Goal: Find specific page/section: Find specific page/section

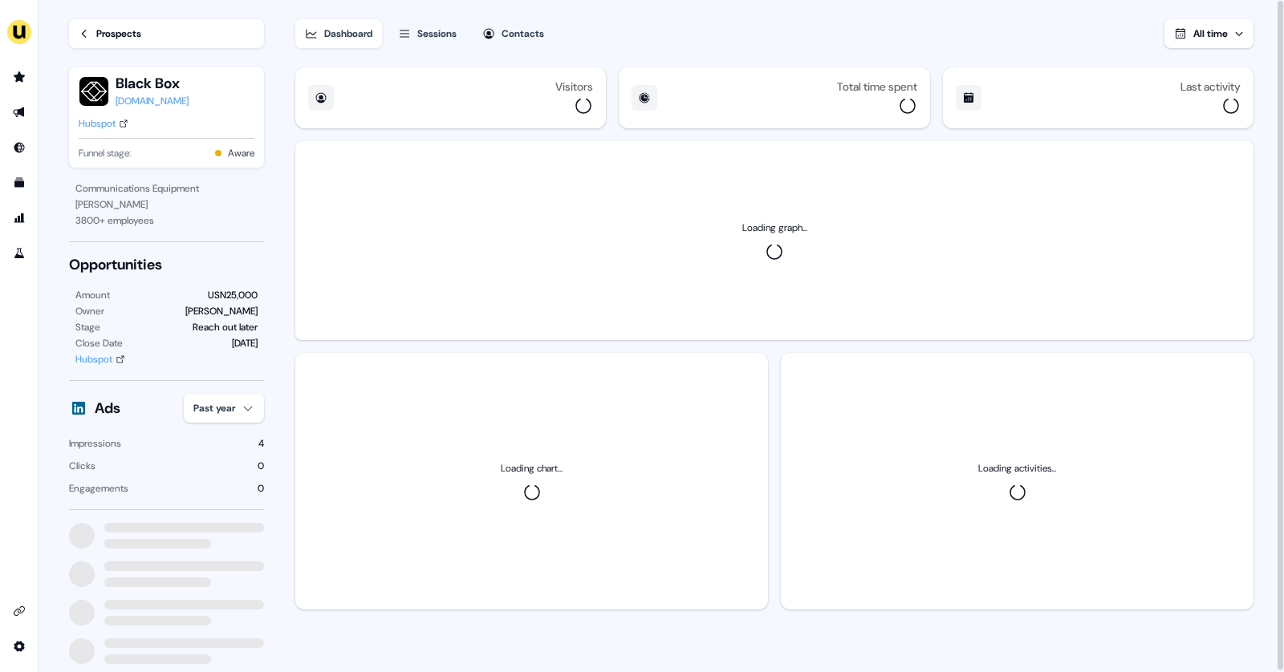
click at [111, 43] on link "Prospects" at bounding box center [166, 33] width 195 height 29
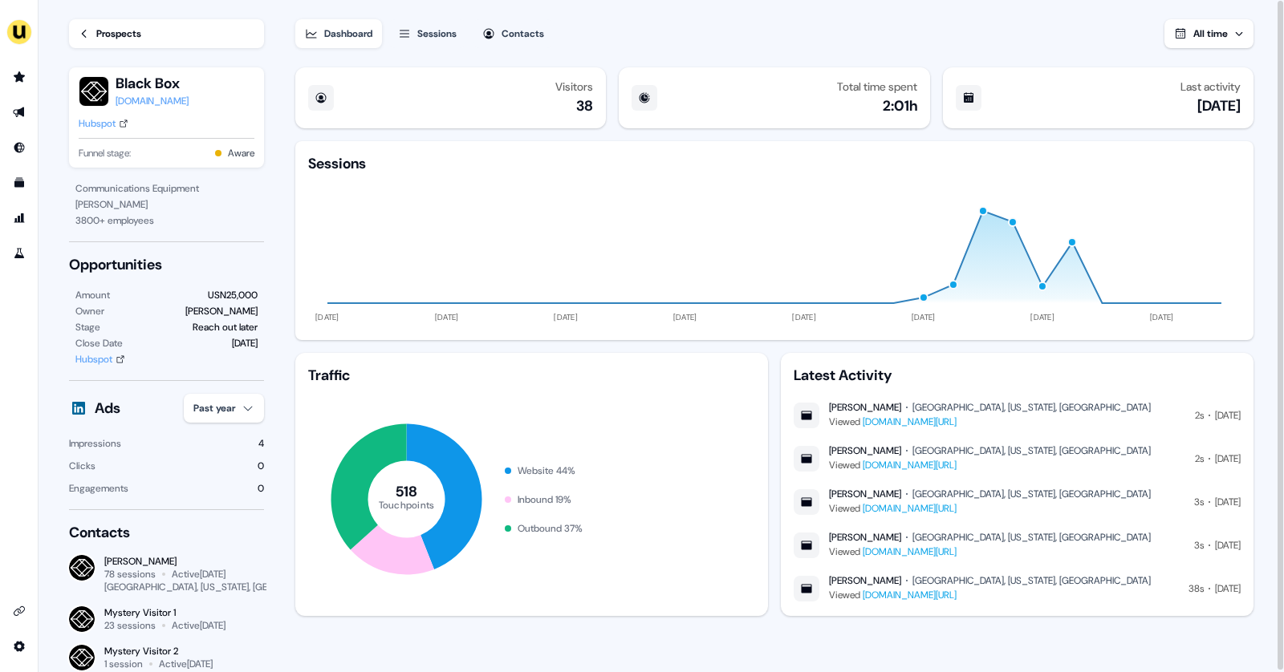
click at [87, 30] on icon at bounding box center [84, 33] width 11 height 11
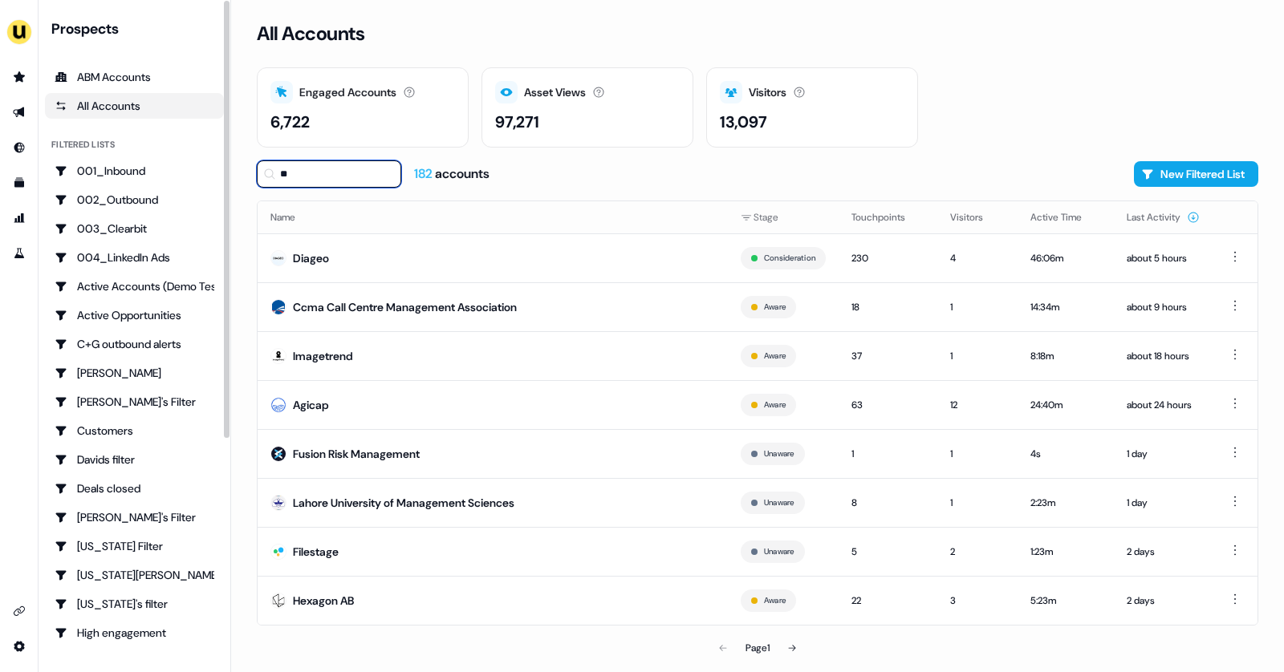
click at [295, 175] on input "**" at bounding box center [329, 173] width 144 height 27
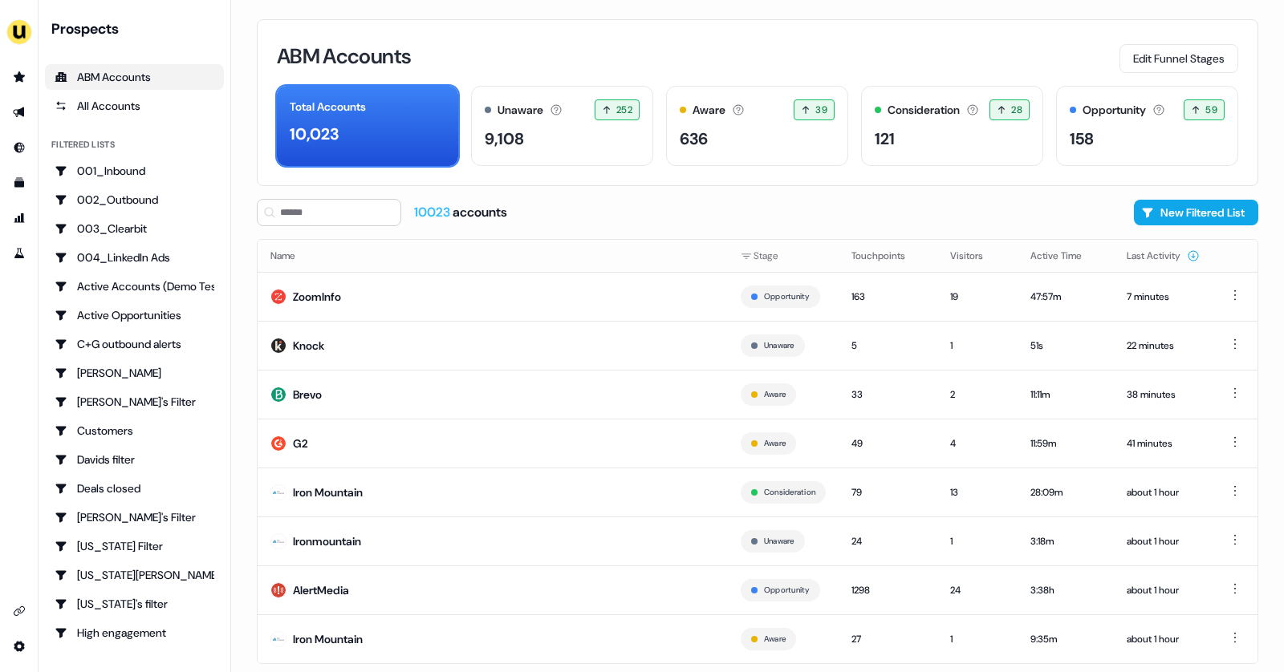
click at [22, 114] on icon "Go to outbound experience" at bounding box center [18, 113] width 11 height 10
